Goal: Share content: Share content

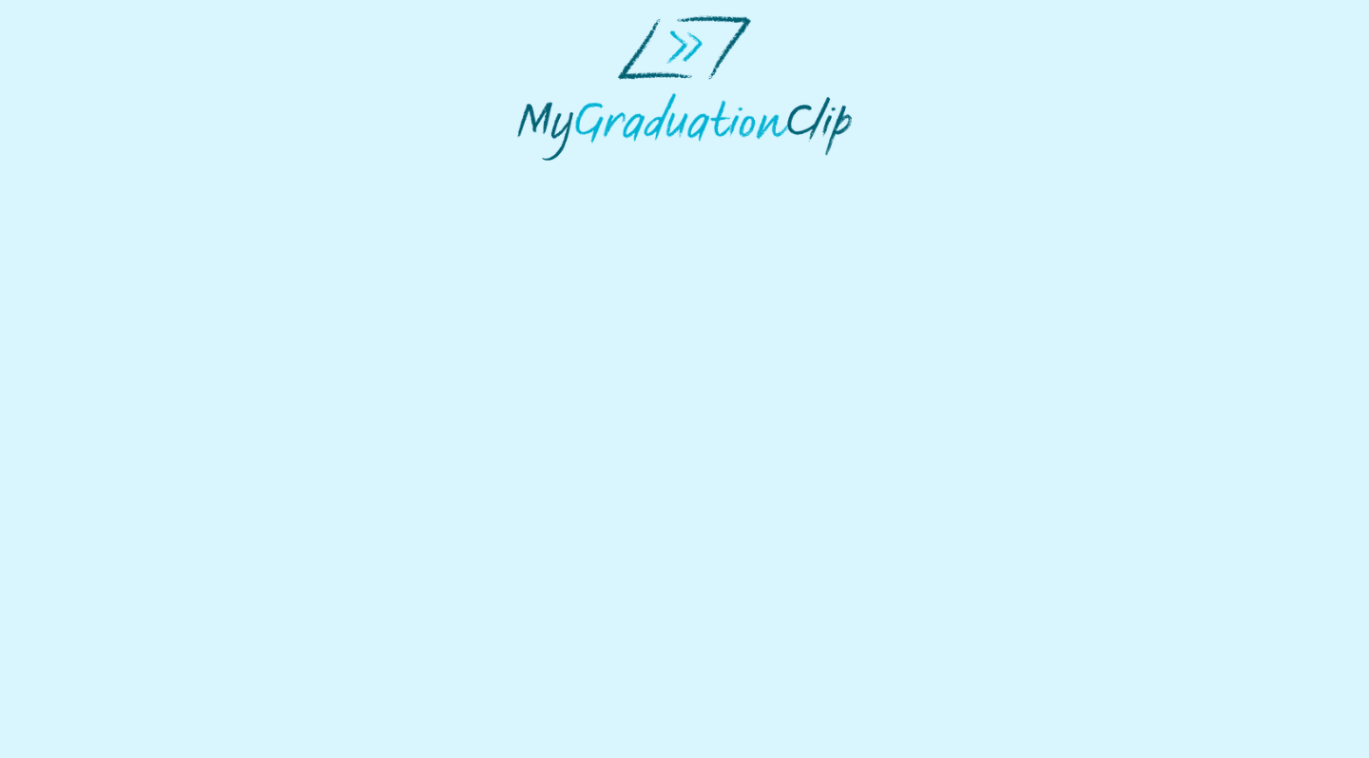
select select "**********"
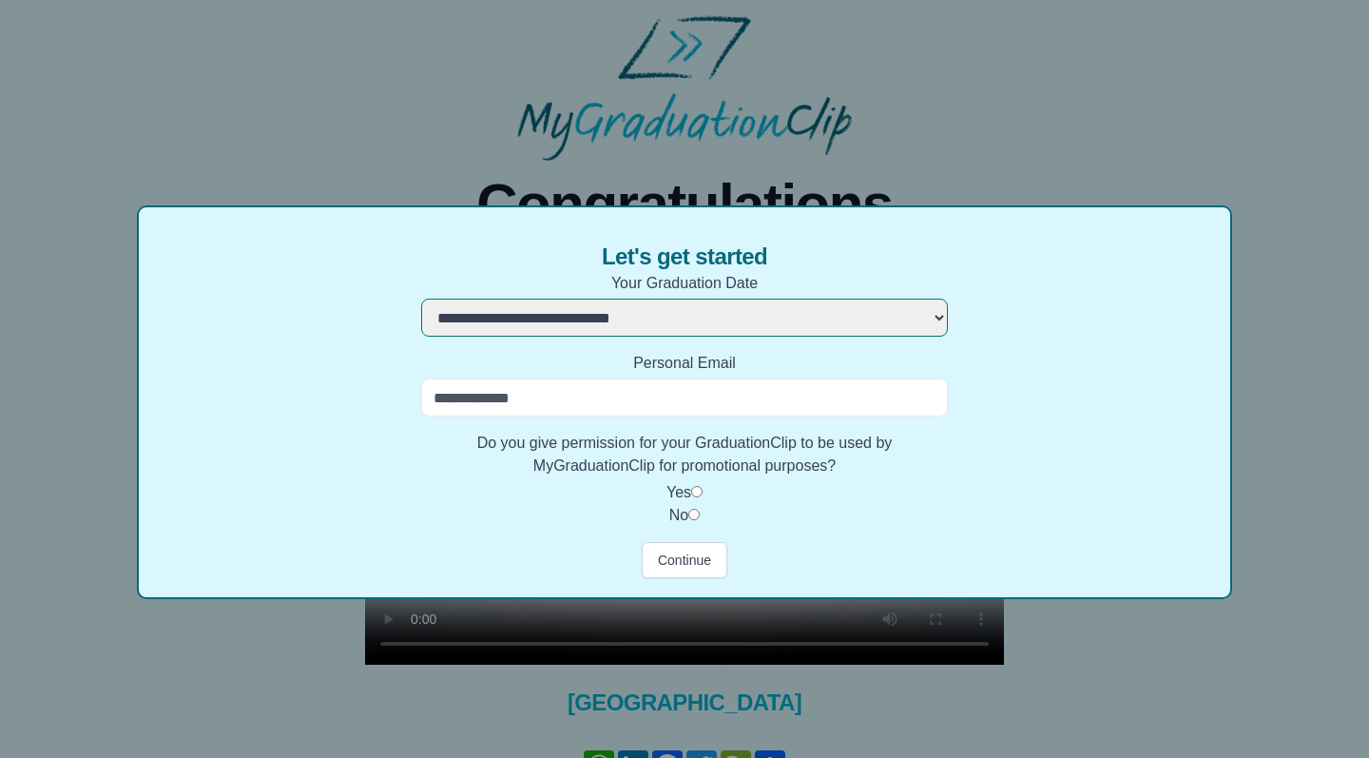
click at [761, 395] on input "Personal Email" at bounding box center [684, 397] width 527 height 38
type input "*"
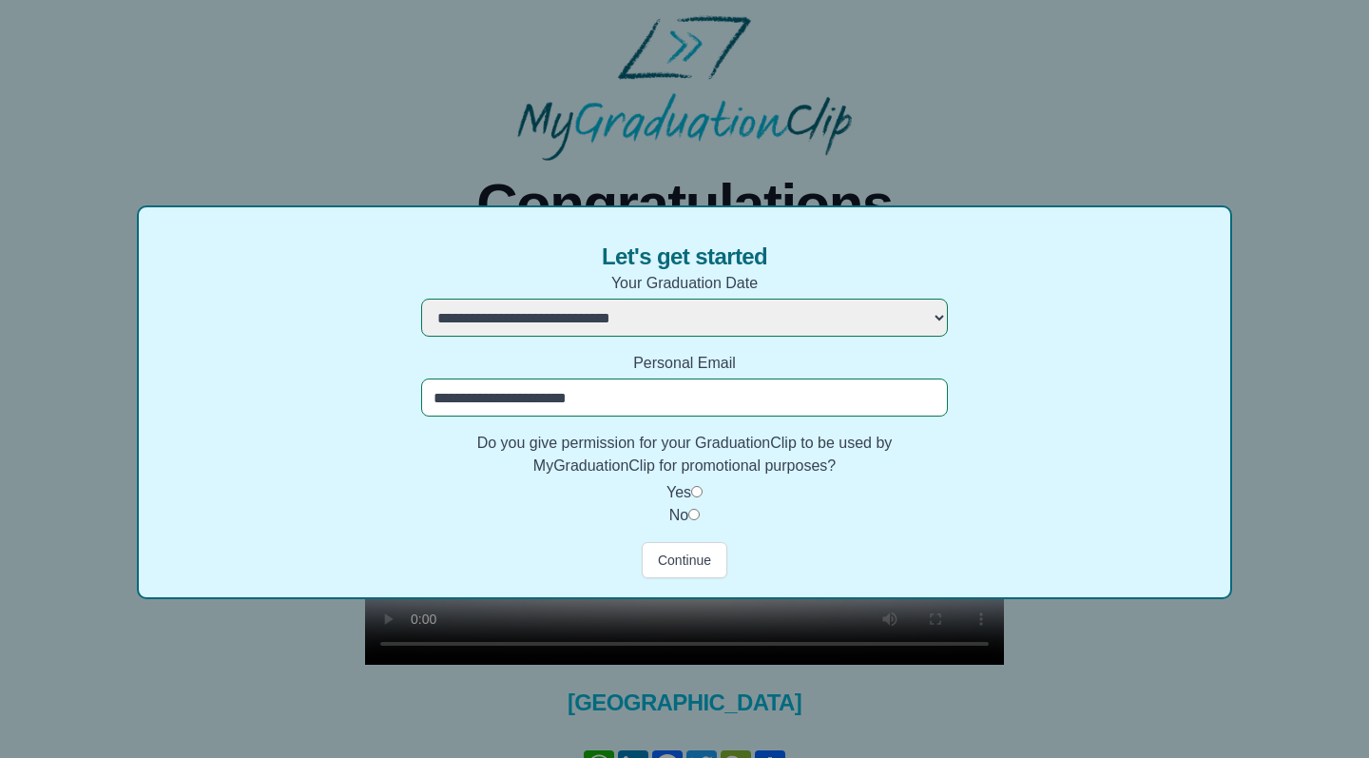
type input "**********"
click at [684, 561] on button "Continue" at bounding box center [685, 560] width 86 height 36
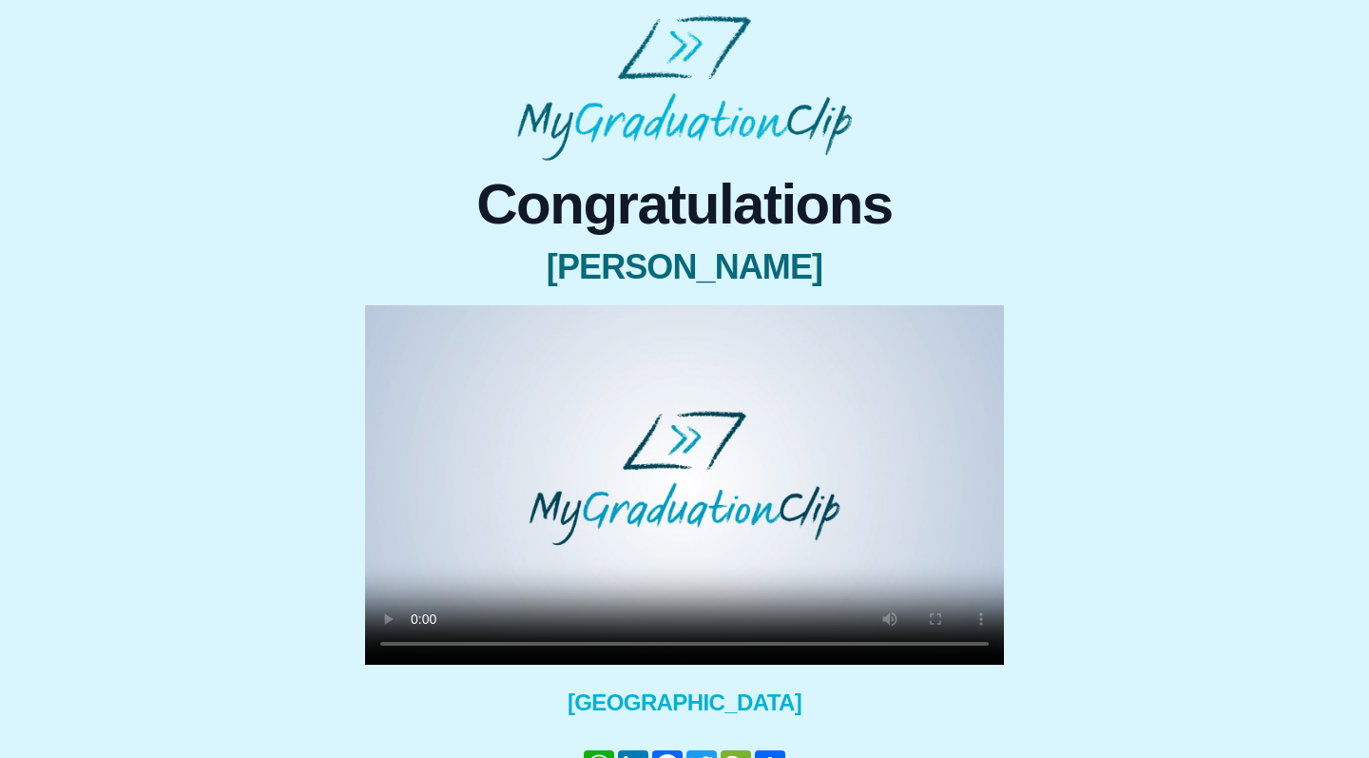
click at [682, 472] on video at bounding box center [684, 484] width 639 height 359
click at [838, 540] on video at bounding box center [684, 484] width 639 height 359
click at [392, 319] on video at bounding box center [684, 484] width 639 height 359
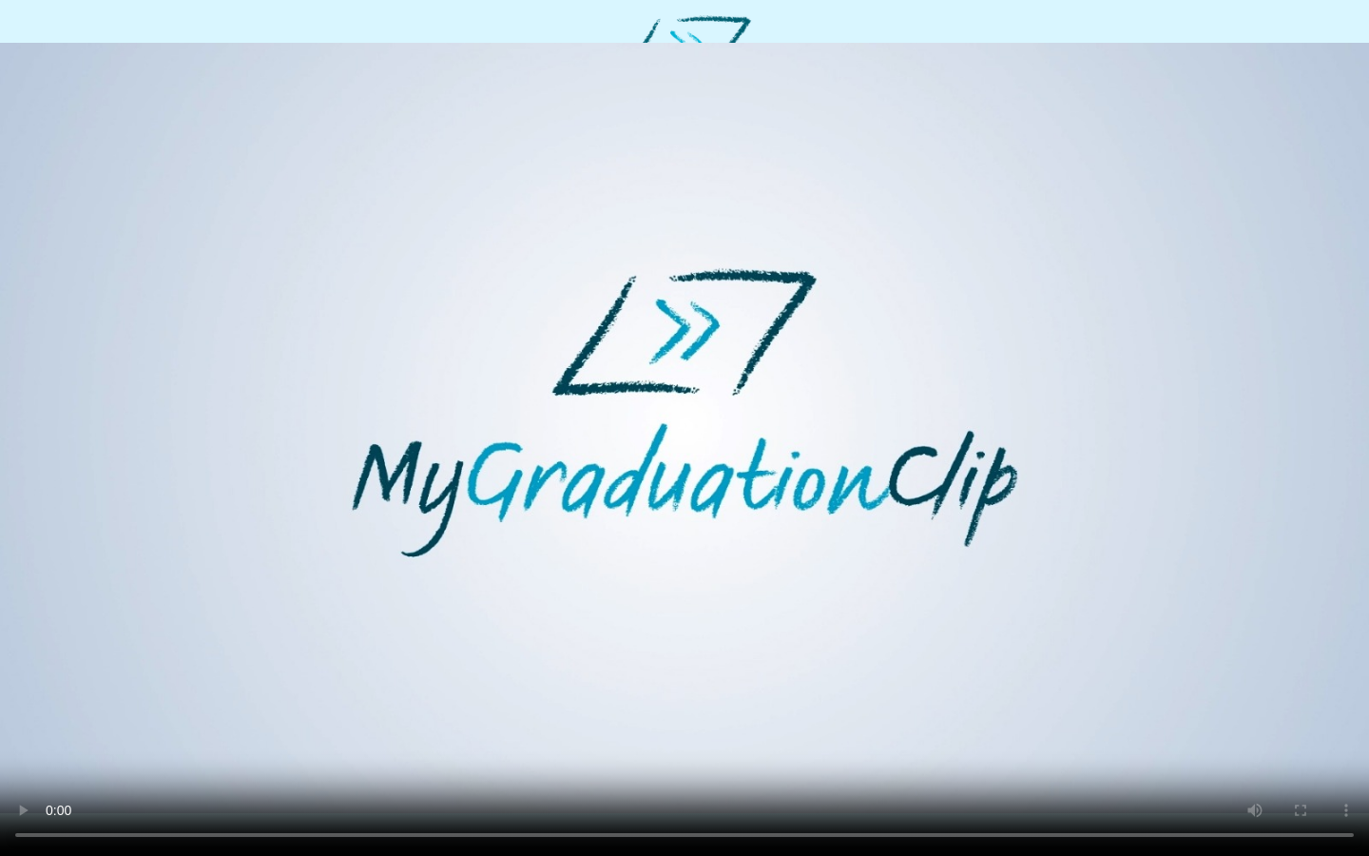
drag, startPoint x: 630, startPoint y: 820, endPoint x: 452, endPoint y: 810, distance: 179.0
click at [453, 757] on video at bounding box center [684, 428] width 1369 height 856
click at [687, 757] on video at bounding box center [684, 428] width 1369 height 856
click at [684, 757] on video at bounding box center [684, 428] width 1369 height 856
click at [529, 757] on video at bounding box center [684, 428] width 1369 height 856
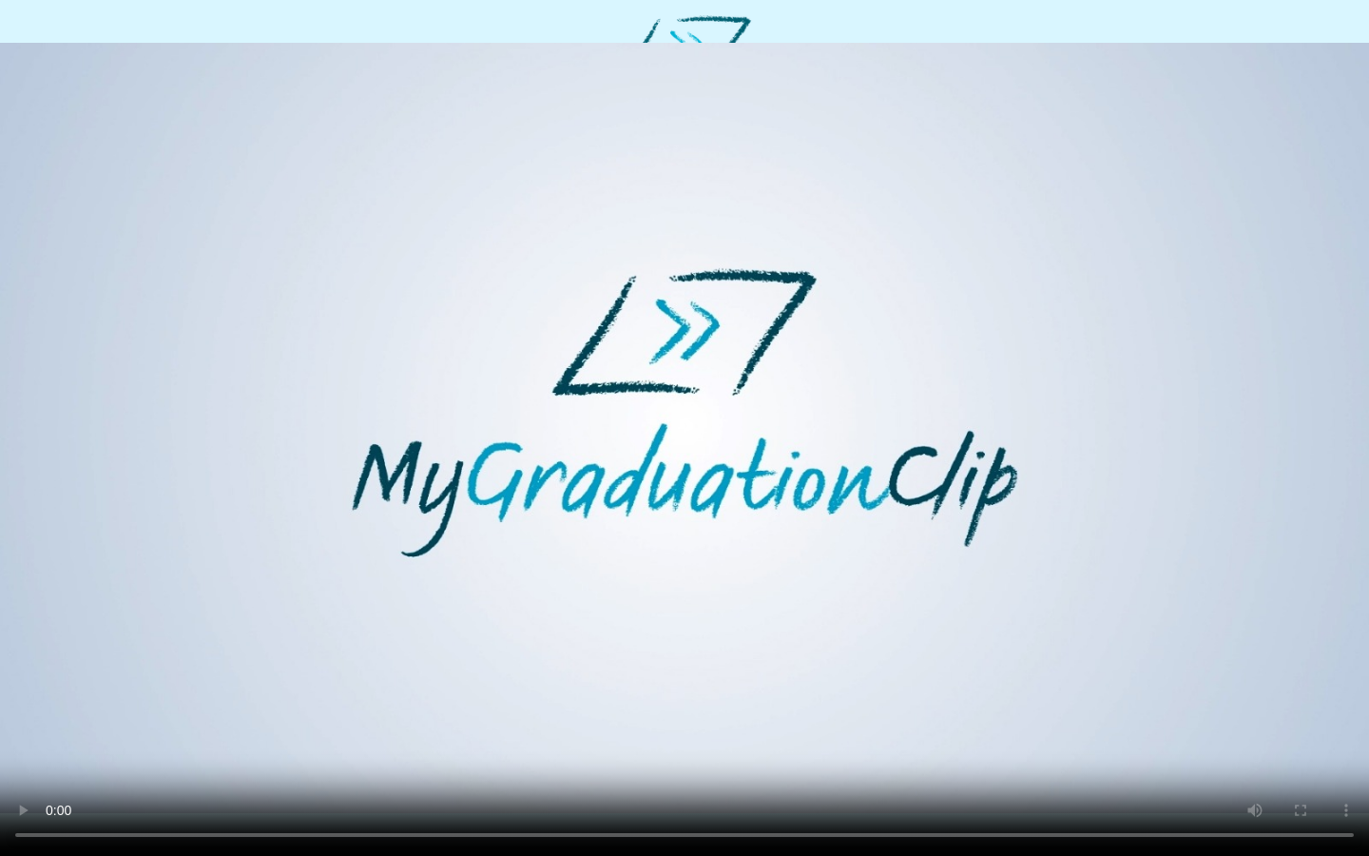
click at [536, 757] on video at bounding box center [684, 428] width 1369 height 856
click at [680, 757] on video at bounding box center [684, 428] width 1369 height 856
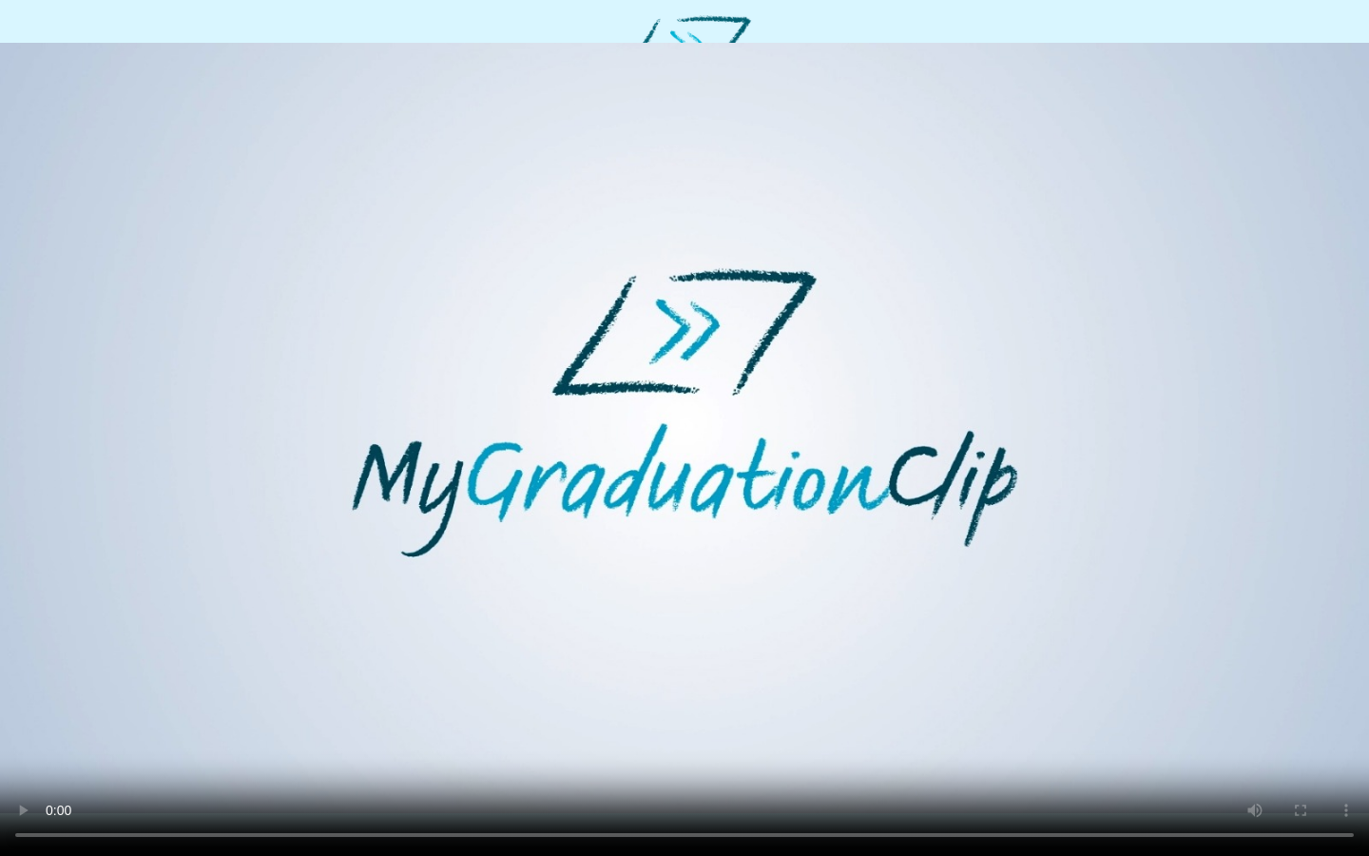
drag, startPoint x: 806, startPoint y: 827, endPoint x: 747, endPoint y: 827, distance: 58.9
click at [747, 757] on video at bounding box center [684, 428] width 1369 height 856
click at [644, 757] on video at bounding box center [684, 428] width 1369 height 856
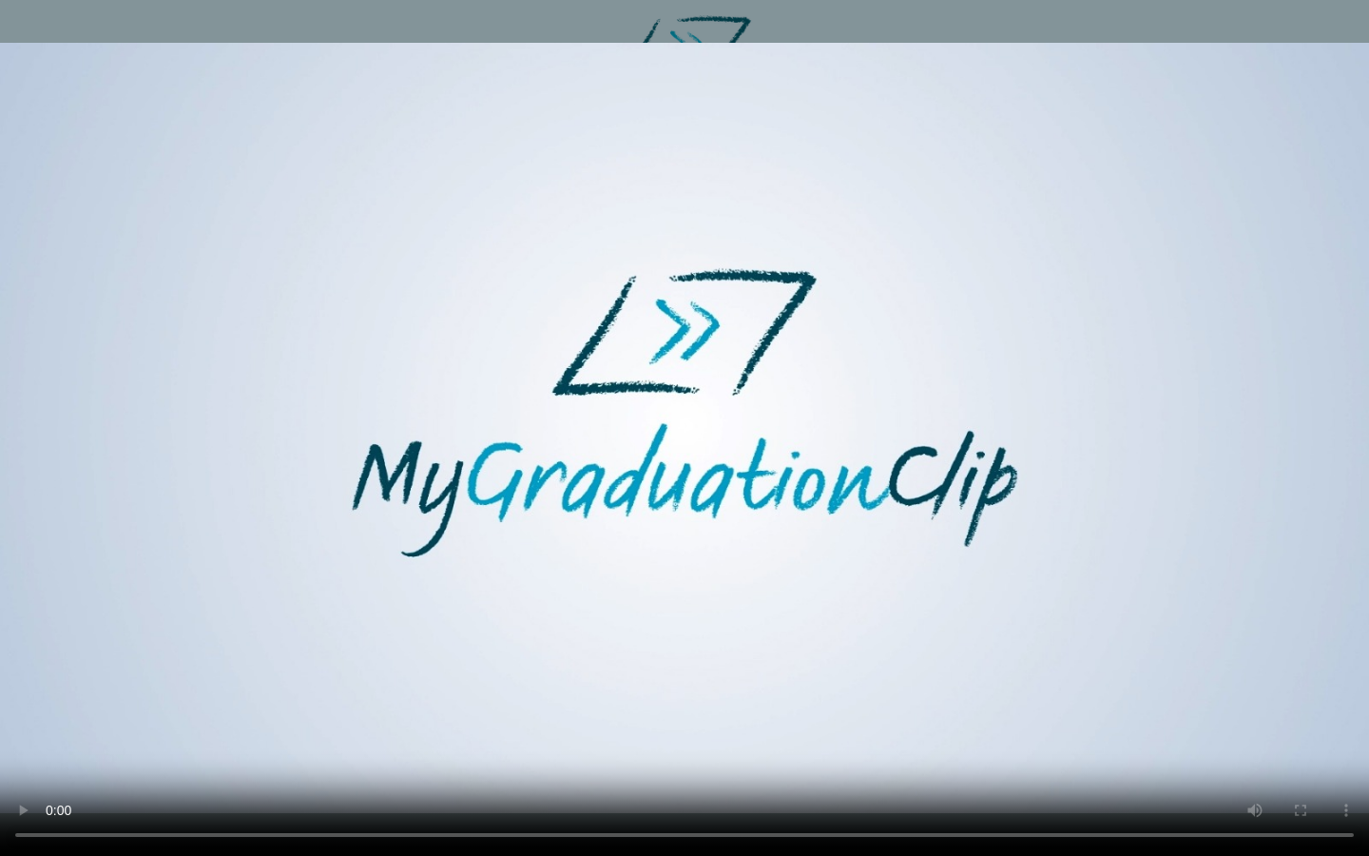
click at [540, 757] on video at bounding box center [684, 428] width 1369 height 856
click at [626, 757] on video at bounding box center [684, 428] width 1369 height 856
click at [515, 757] on video at bounding box center [684, 428] width 1369 height 856
click at [623, 757] on video at bounding box center [684, 428] width 1369 height 856
click at [621, 757] on video at bounding box center [684, 428] width 1369 height 856
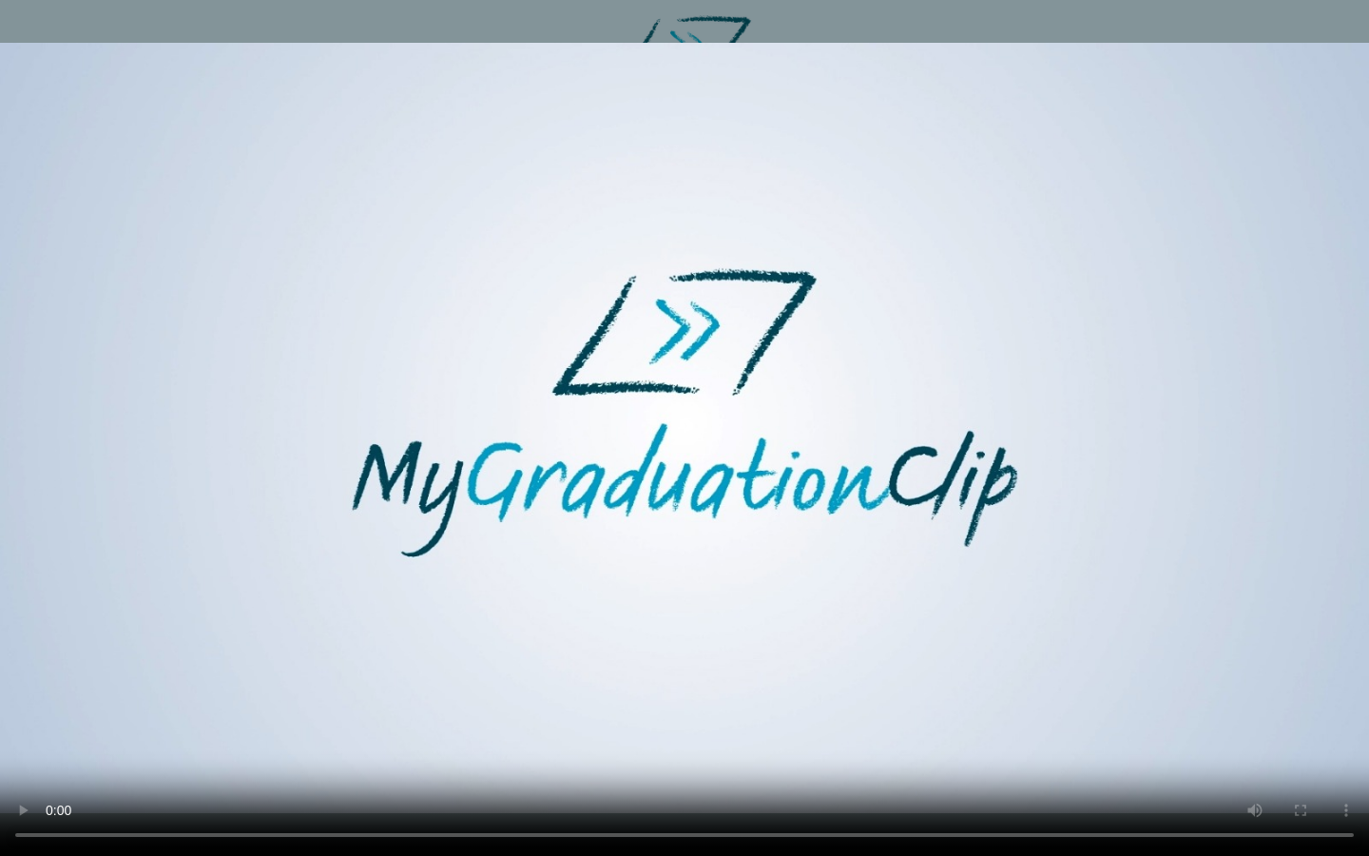
click at [621, 757] on video at bounding box center [684, 428] width 1369 height 856
click at [504, 757] on video at bounding box center [684, 428] width 1369 height 856
click at [634, 757] on video at bounding box center [684, 428] width 1369 height 856
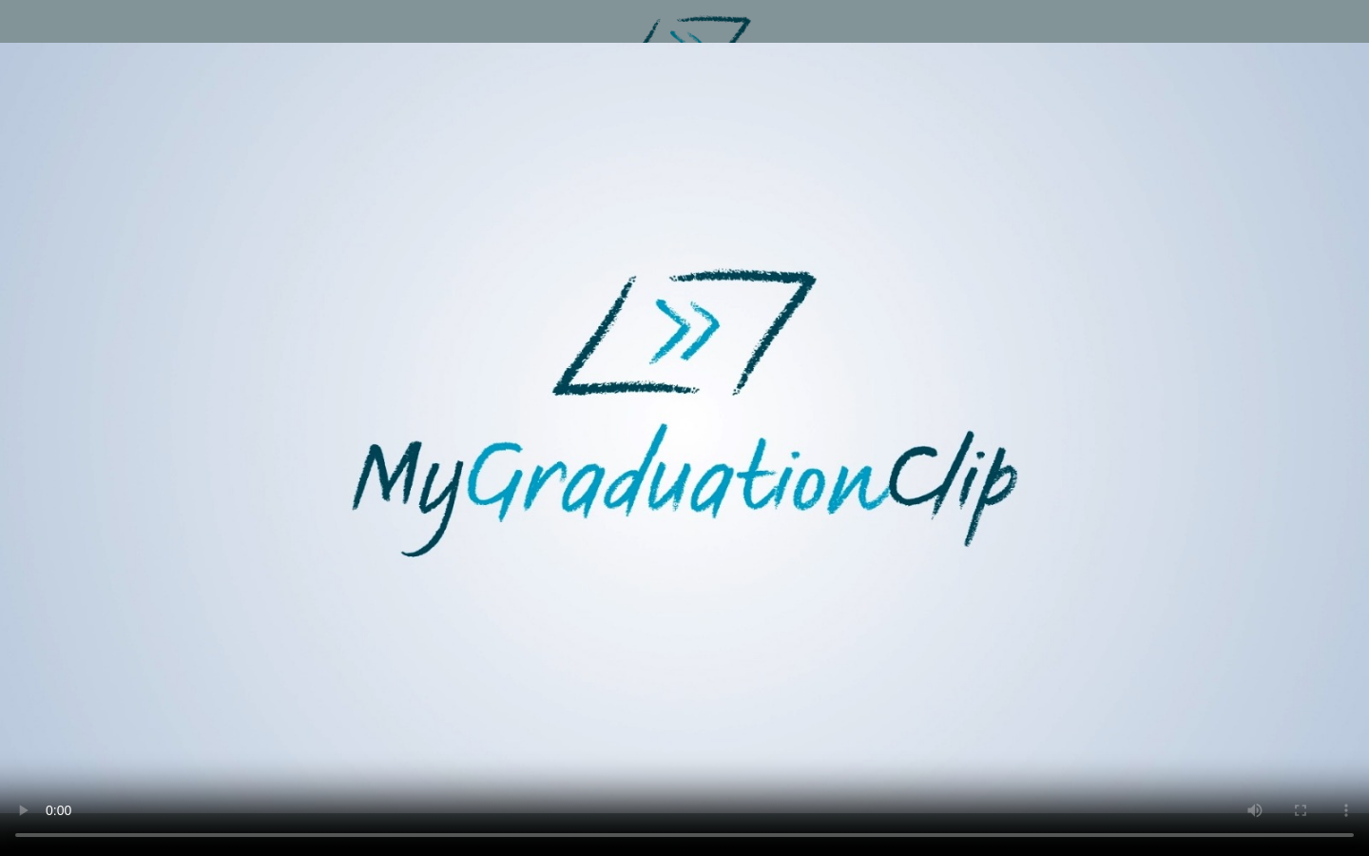
click at [634, 757] on video at bounding box center [684, 428] width 1369 height 856
click at [497, 757] on video at bounding box center [684, 428] width 1369 height 856
click at [636, 757] on video at bounding box center [684, 428] width 1369 height 856
click at [628, 757] on video at bounding box center [684, 428] width 1369 height 856
click at [801, 757] on video at bounding box center [684, 428] width 1369 height 856
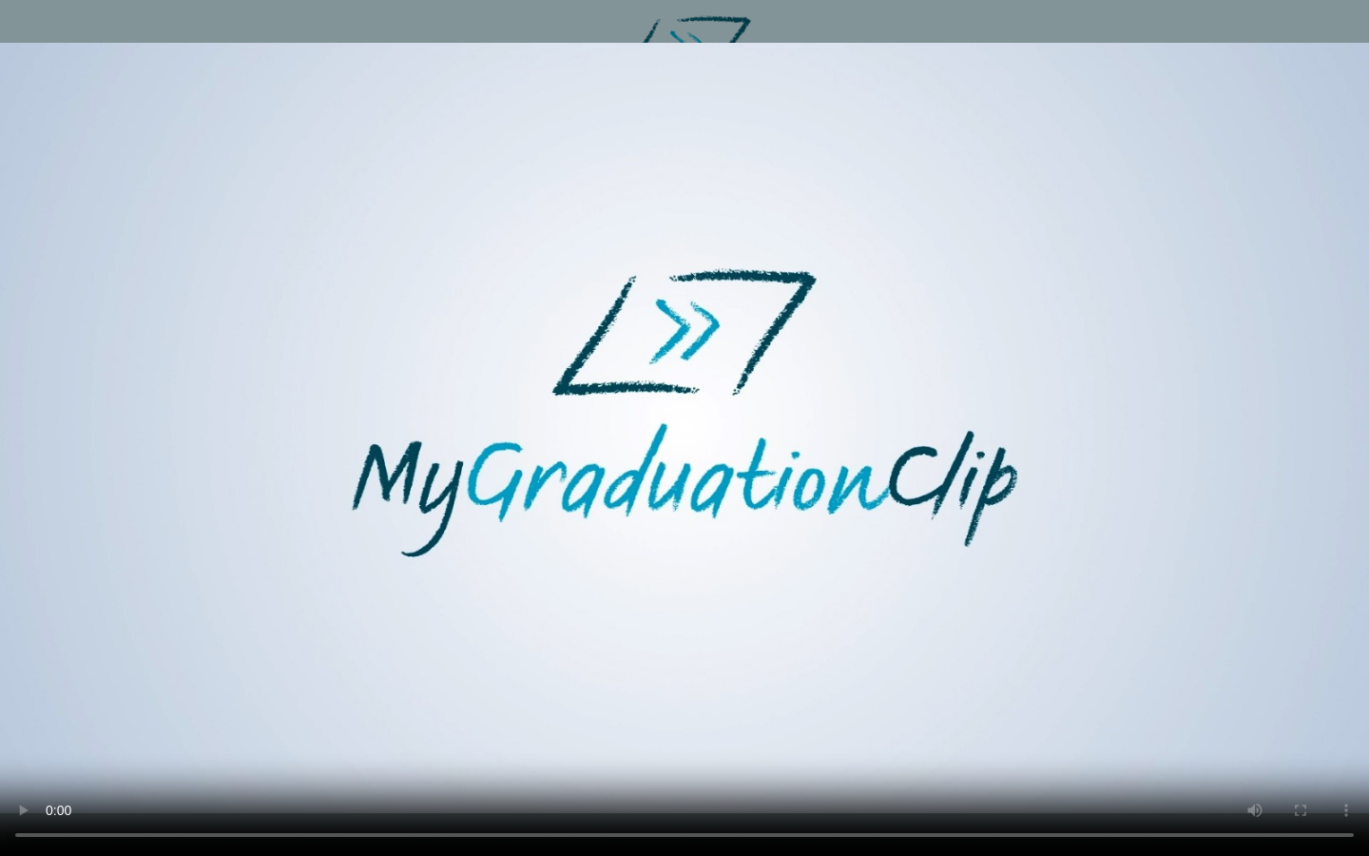
click at [794, 757] on video at bounding box center [684, 428] width 1369 height 856
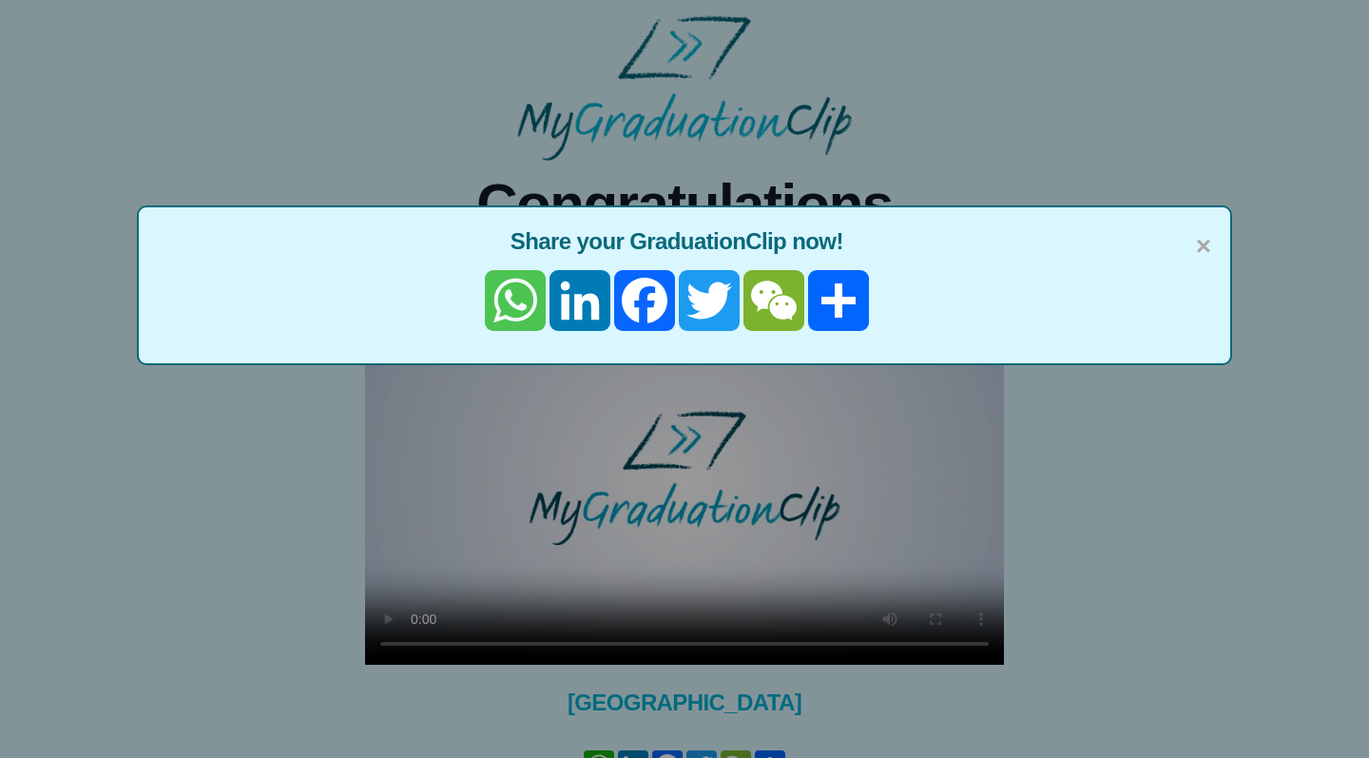
click at [504, 298] on link "WhatsApp" at bounding box center [515, 300] width 65 height 61
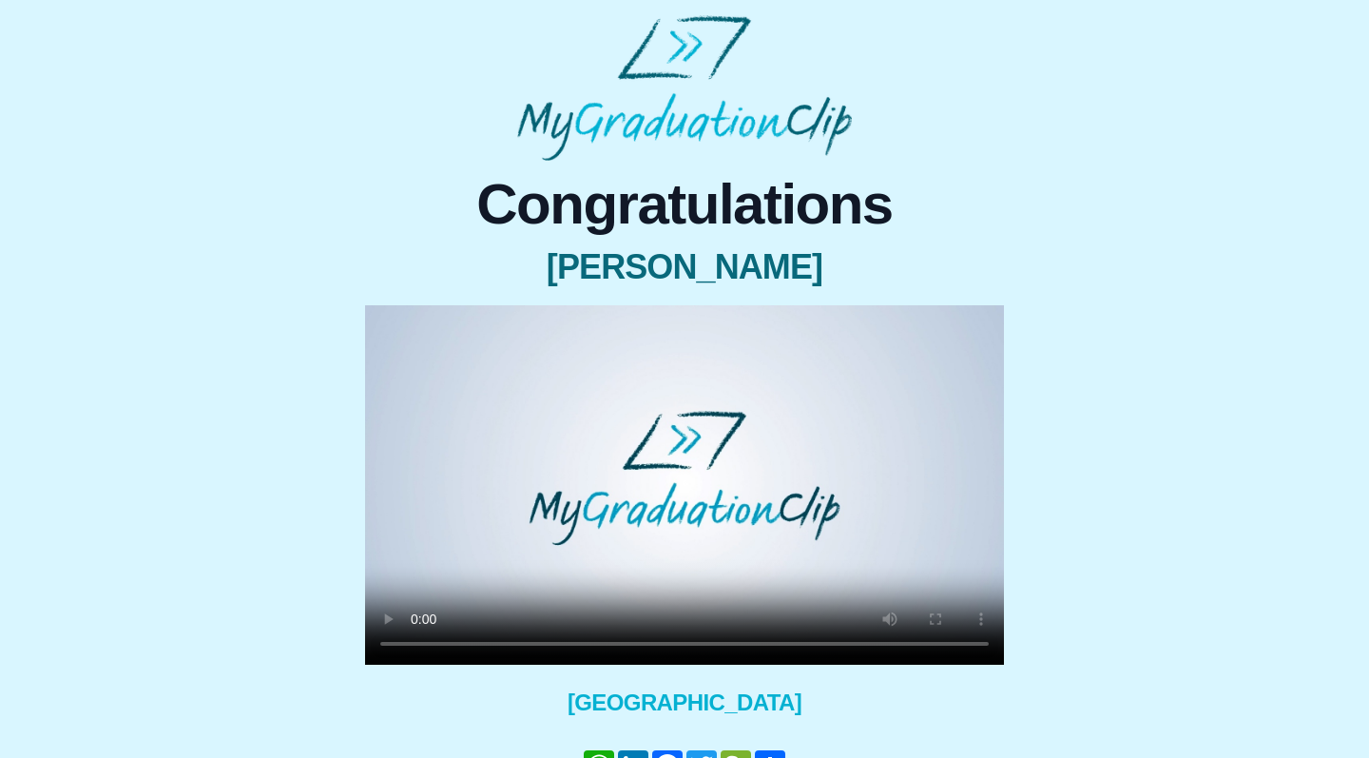
click at [663, 481] on video at bounding box center [684, 484] width 639 height 359
click at [415, 644] on video at bounding box center [684, 484] width 639 height 359
click at [392, 326] on video at bounding box center [684, 484] width 639 height 359
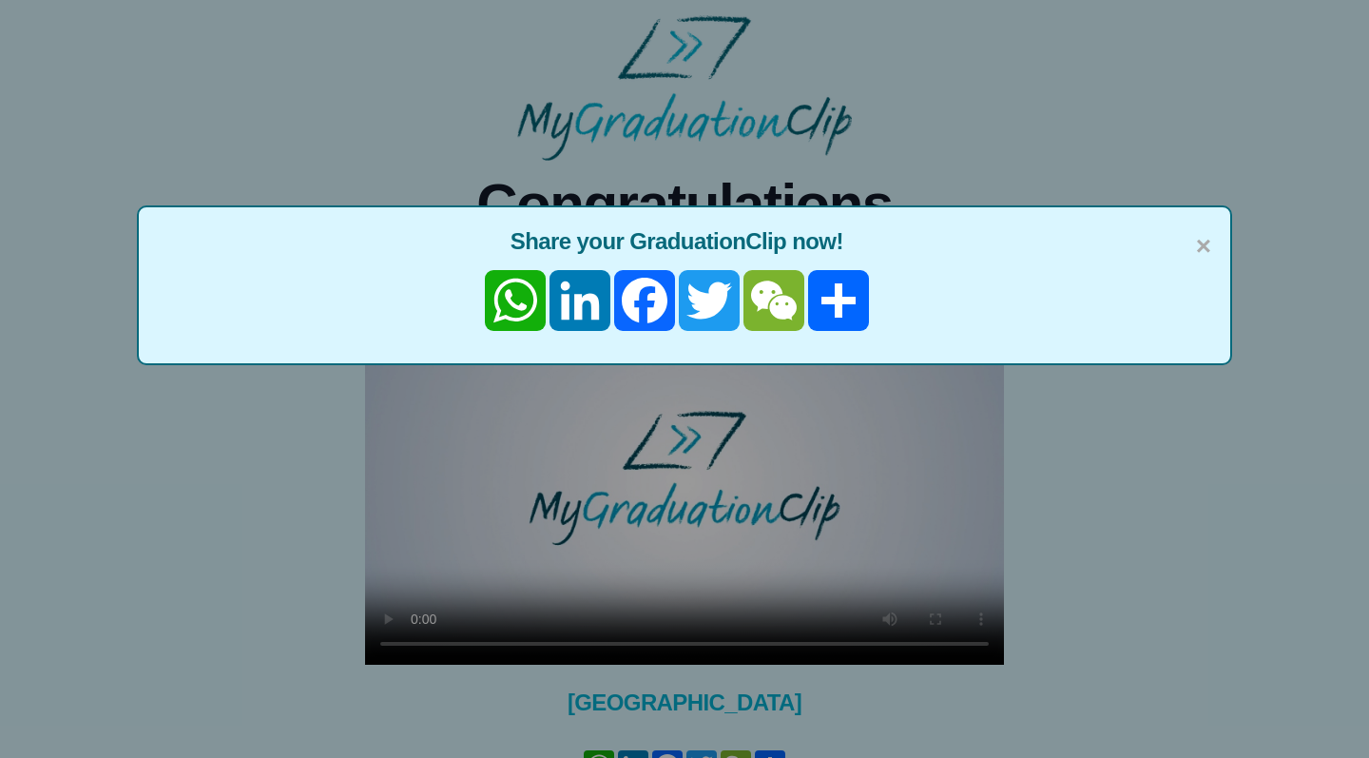
click at [1190, 251] on span "Share your GraduationClip now!" at bounding box center [684, 241] width 1053 height 30
